Goal: Find specific page/section: Find specific page/section

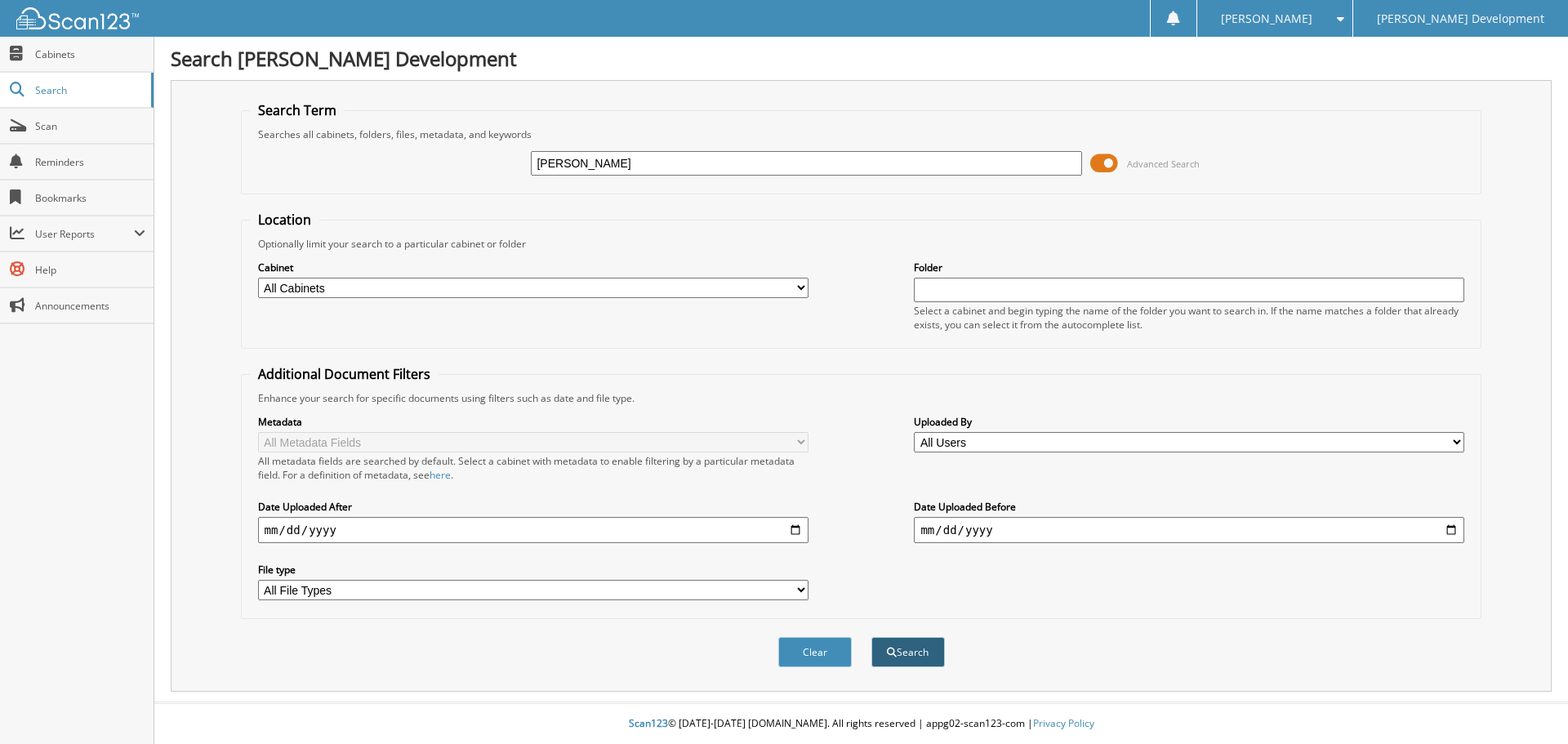
type input "[PERSON_NAME]"
click at [923, 648] on button "Search" at bounding box center [908, 652] width 73 height 30
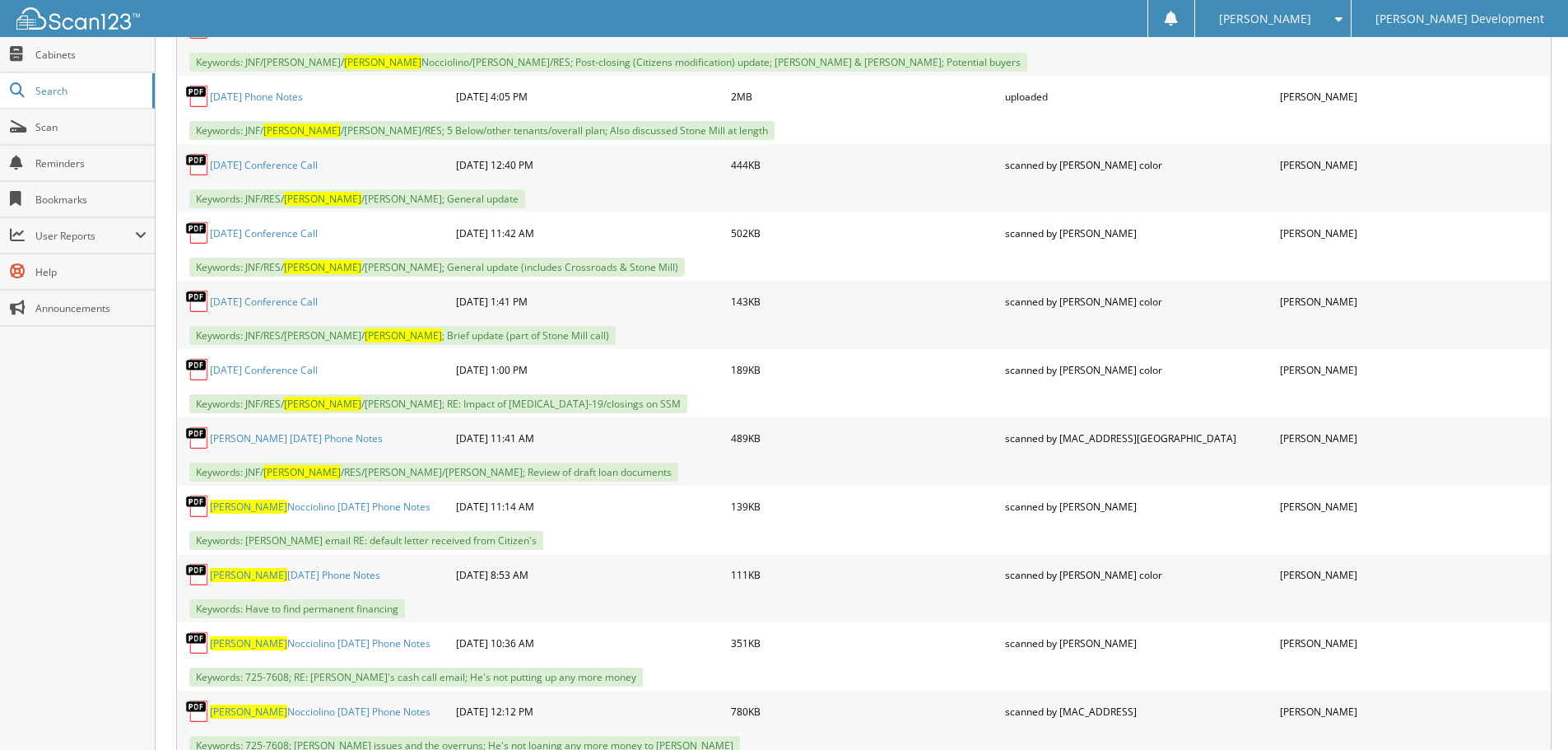
scroll to position [2964, 0]
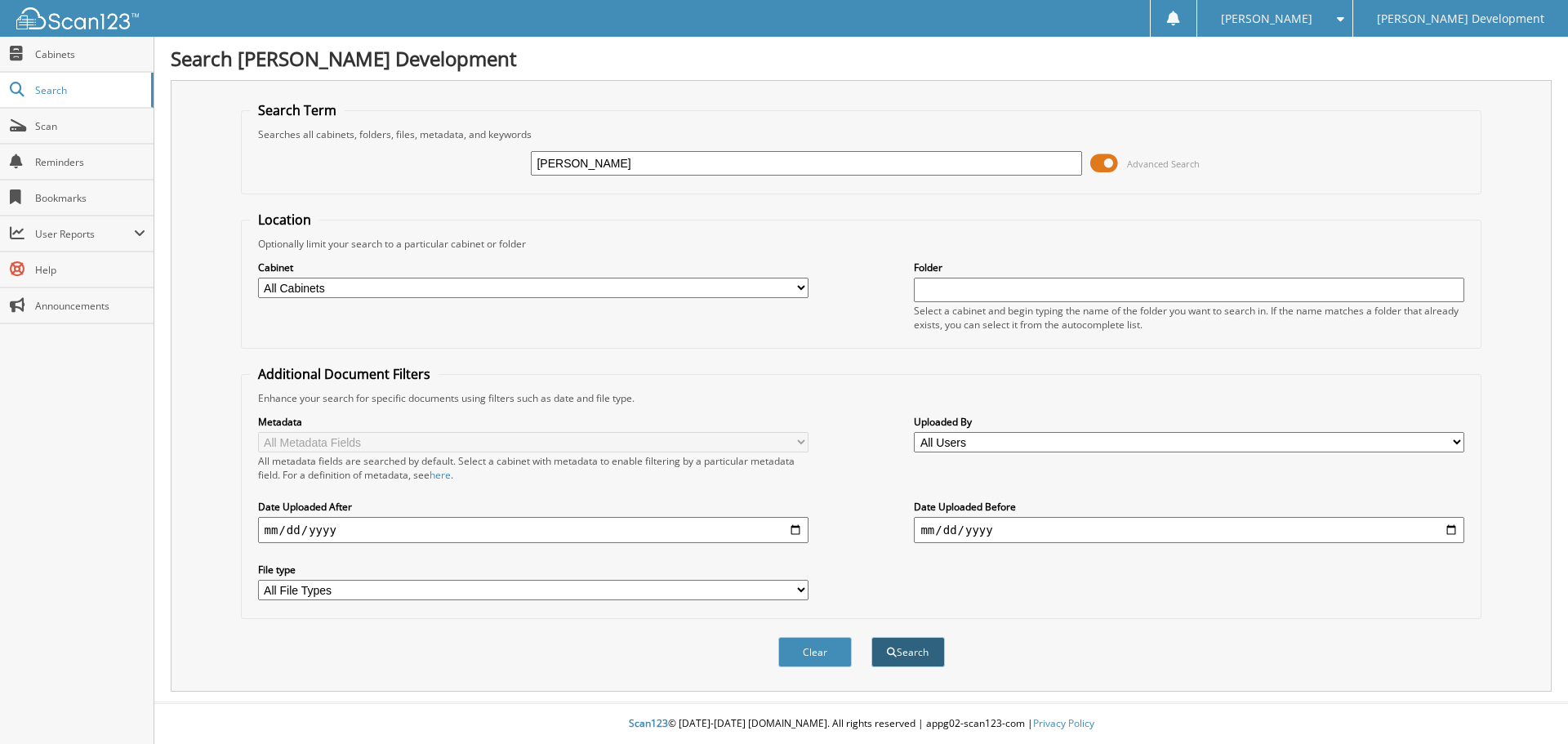
type input "[PERSON_NAME]"
click at [932, 652] on button "Search" at bounding box center [908, 652] width 73 height 30
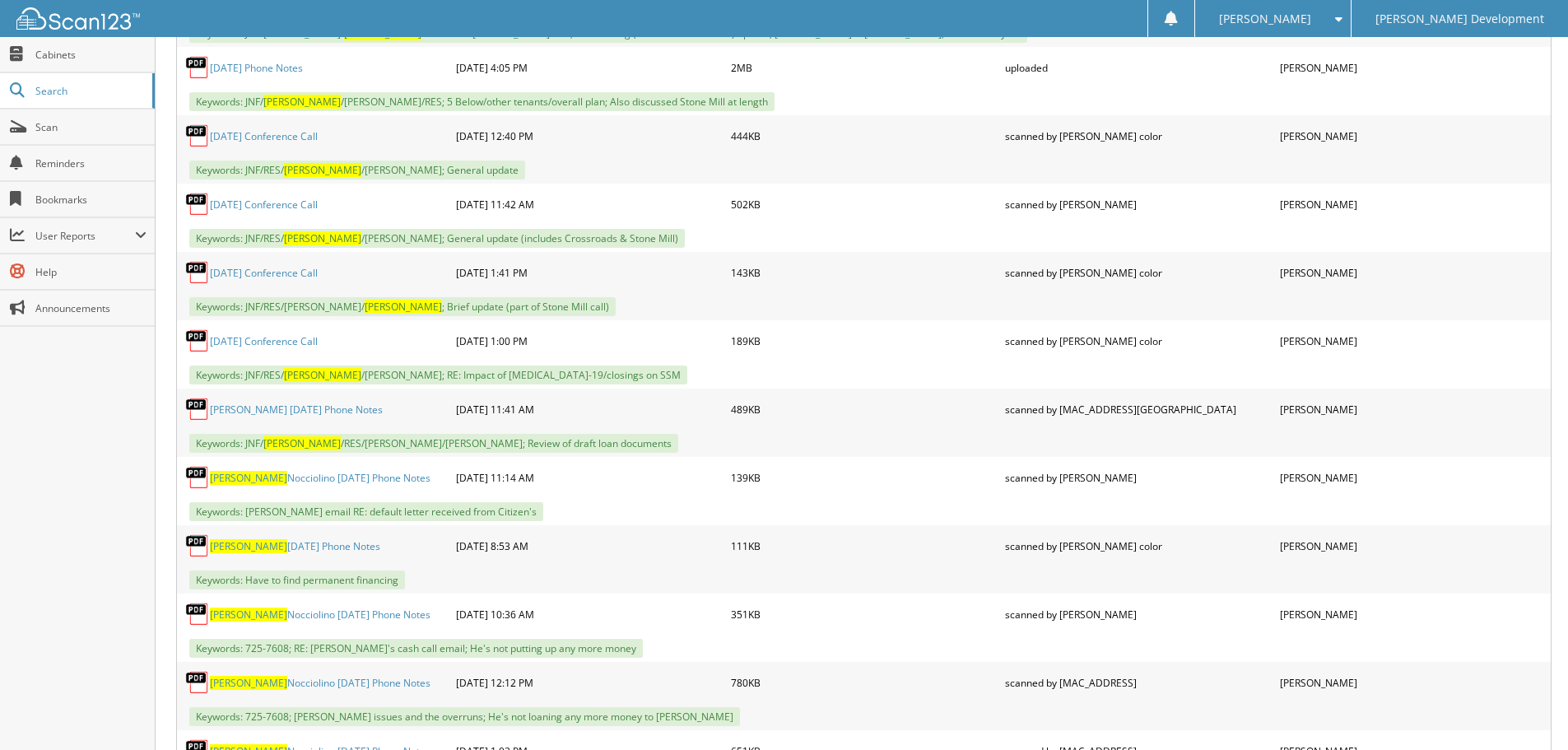
scroll to position [3047, 0]
